Goal: Transaction & Acquisition: Purchase product/service

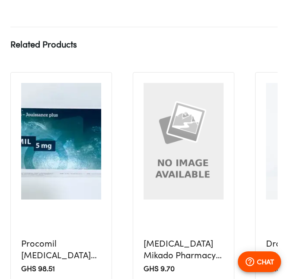
scroll to position [7, 0]
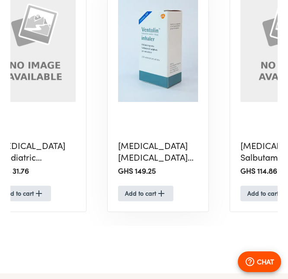
scroll to position [7, 0]
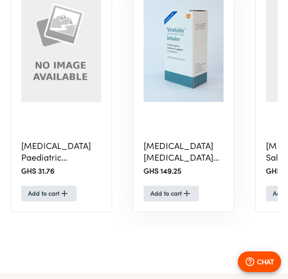
click at [180, 160] on div "Ventolin Salbutamol 100mcg Inhaler X1 GHS 149.25 Add to cart" at bounding box center [184, 171] width 80 height 61
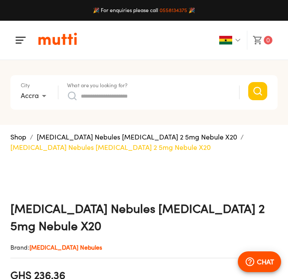
scroll to position [20, 0]
